Goal: Information Seeking & Learning: Learn about a topic

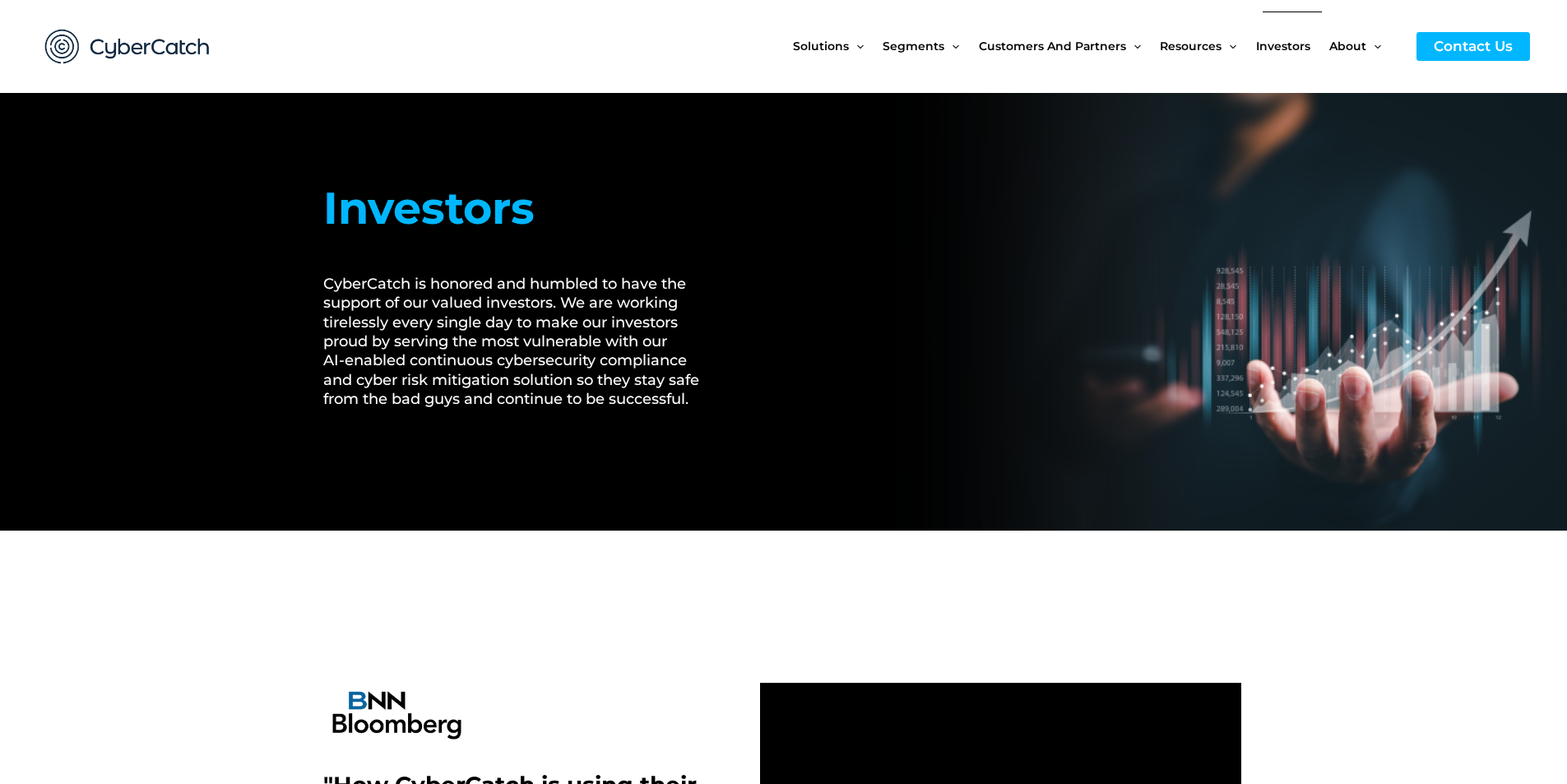
click at [1284, 49] on span "Investors" at bounding box center [1283, 46] width 54 height 69
click at [1271, 45] on span "Investors" at bounding box center [1283, 46] width 54 height 69
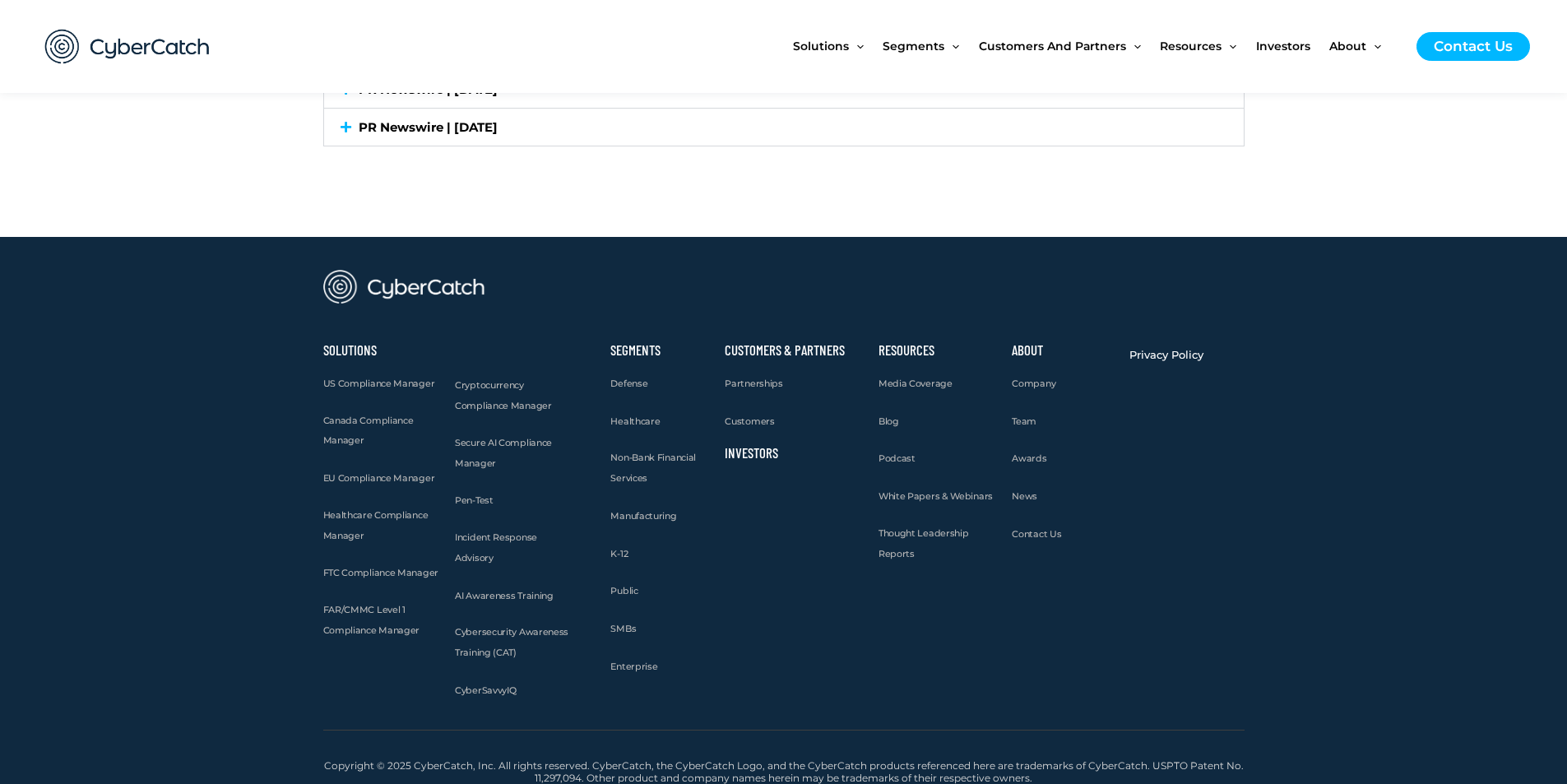
scroll to position [4876, 0]
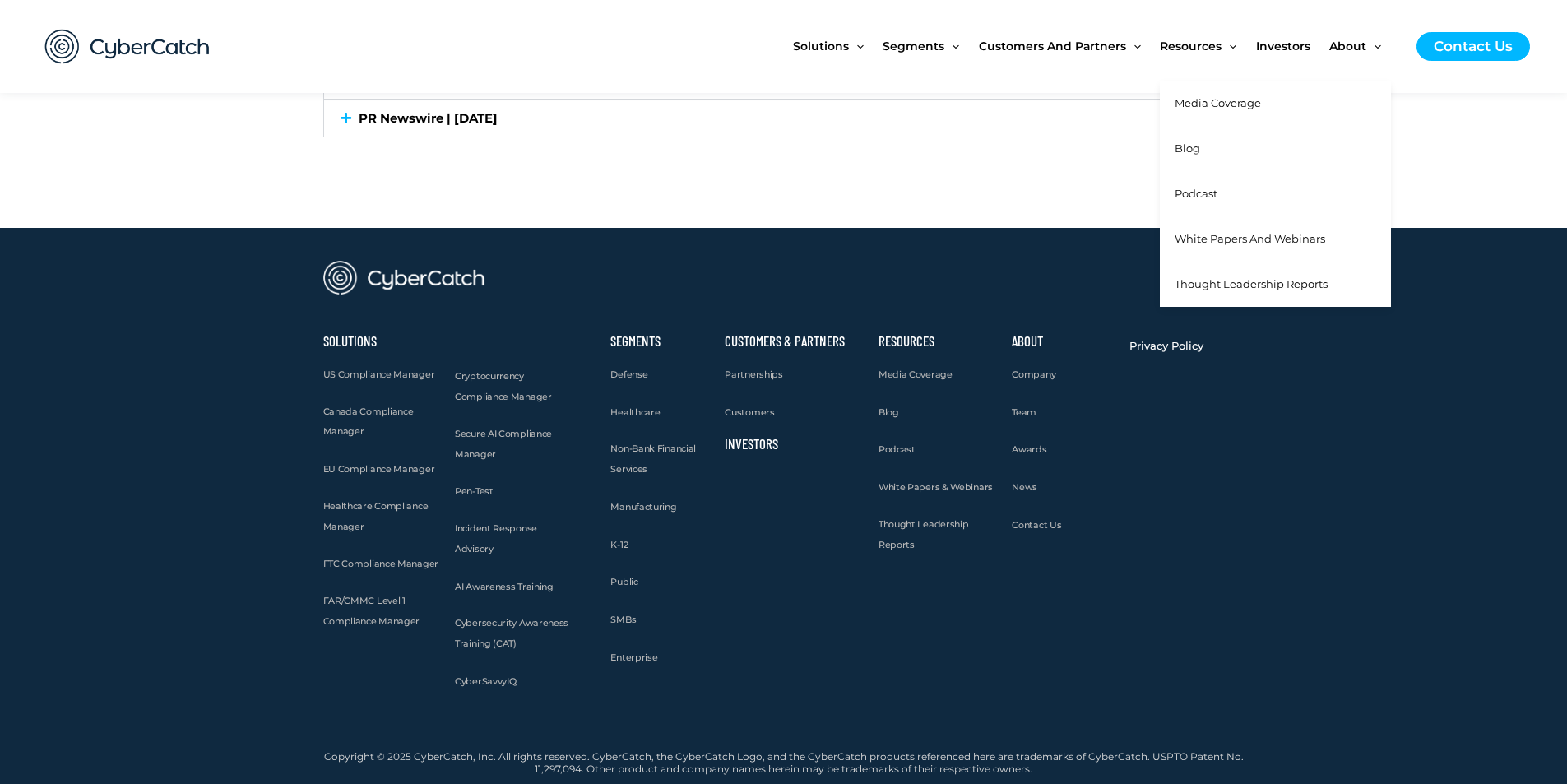
click at [1213, 250] on link "White Papers and Webinars" at bounding box center [1275, 239] width 231 height 45
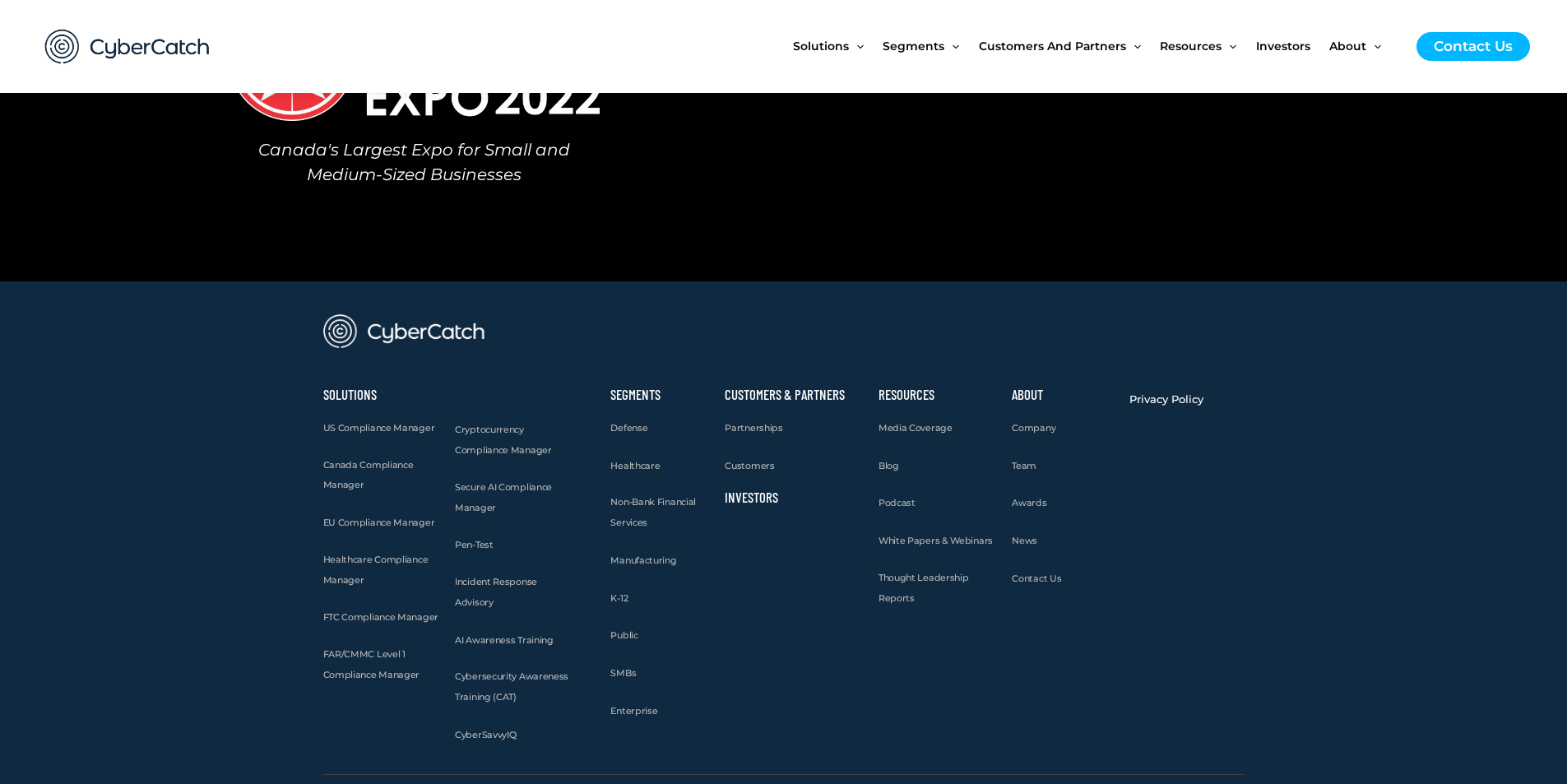
scroll to position [1776, 0]
